Goal: Find specific page/section: Find specific page/section

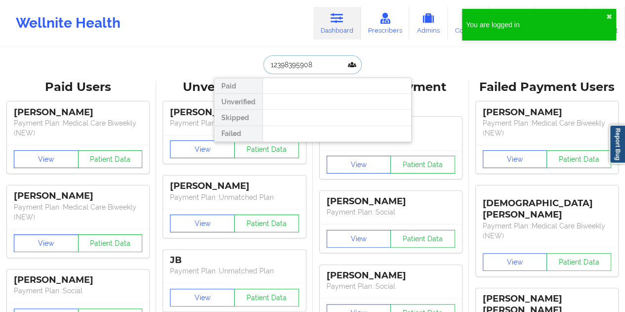
click at [311, 61] on input "12398395908" at bounding box center [313, 64] width 98 height 19
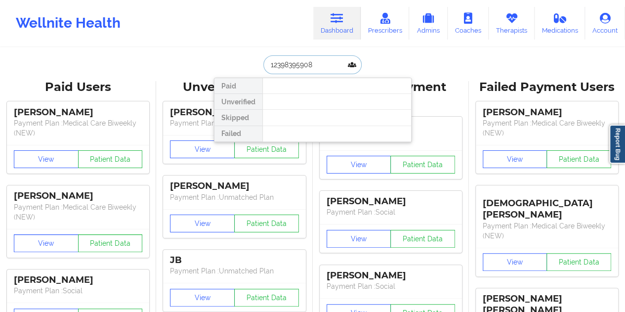
paste input "[PERSON_NAME]"
type input "[PERSON_NAME]"
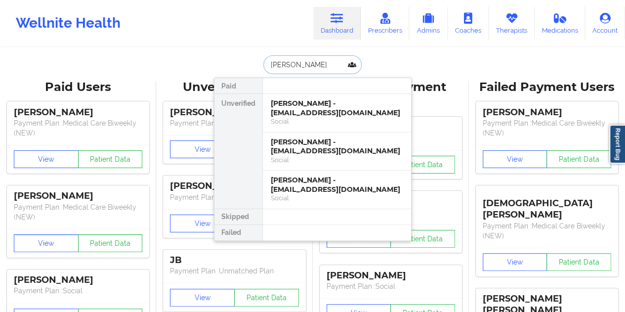
click at [304, 106] on div "[PERSON_NAME] - [EMAIL_ADDRESS][DOMAIN_NAME]" at bounding box center [337, 108] width 133 height 18
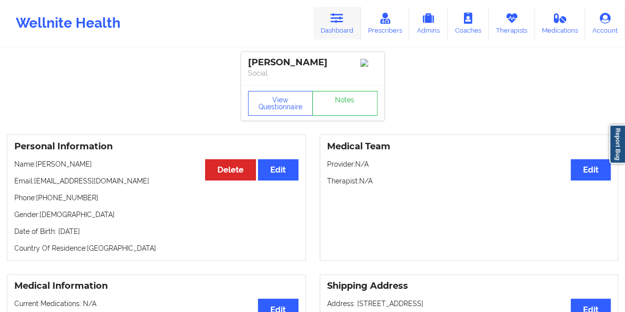
click at [336, 23] on icon at bounding box center [337, 18] width 13 height 11
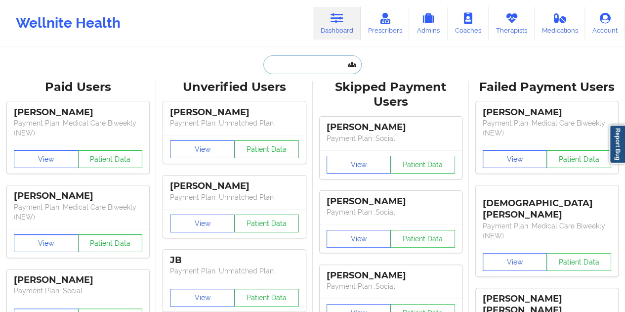
click at [303, 71] on input "text" at bounding box center [313, 64] width 98 height 19
paste input "[PERSON_NAME]"
type input "[PERSON_NAME]"
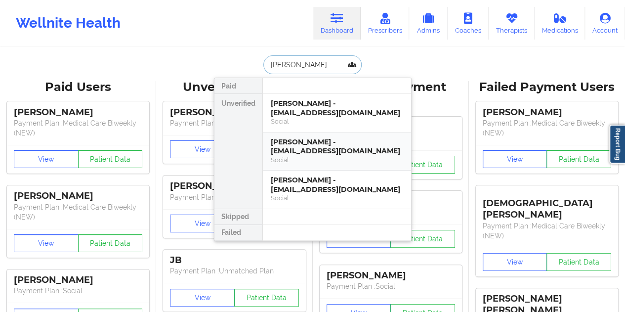
click at [311, 150] on div "[PERSON_NAME] - [EMAIL_ADDRESS][DOMAIN_NAME]" at bounding box center [337, 146] width 133 height 18
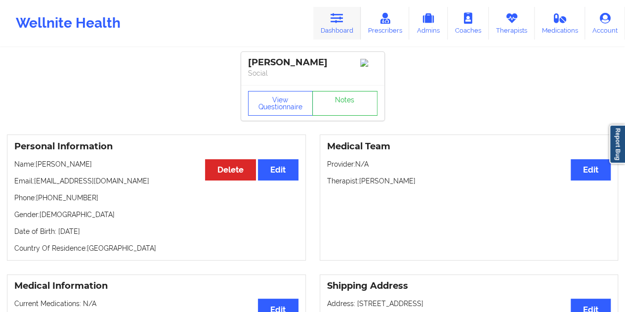
click at [341, 26] on link "Dashboard" at bounding box center [336, 23] width 47 height 33
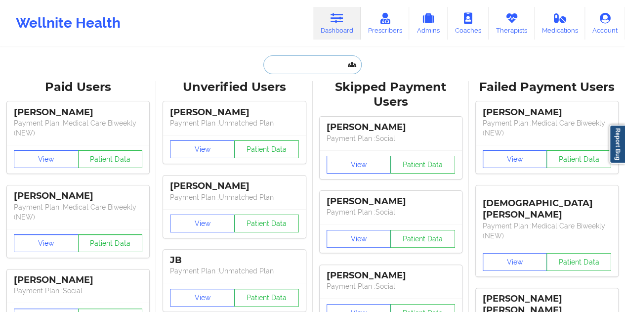
click at [311, 67] on input "text" at bounding box center [313, 64] width 98 height 19
paste input "[PERSON_NAME]"
type input "[PERSON_NAME]"
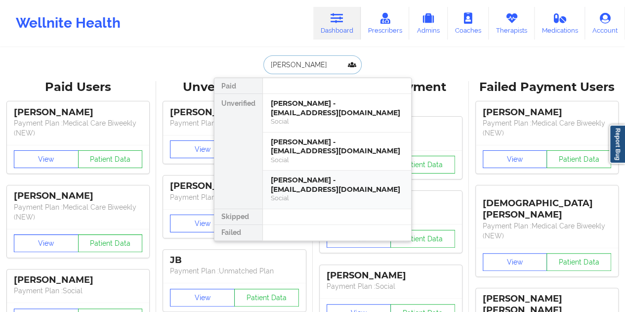
click at [315, 176] on div "[PERSON_NAME] - [EMAIL_ADDRESS][DOMAIN_NAME]" at bounding box center [337, 185] width 133 height 18
